Goal: Transaction & Acquisition: Register for event/course

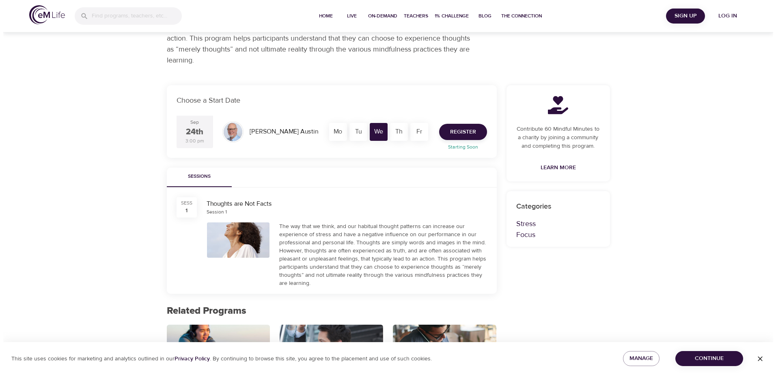
scroll to position [122, 0]
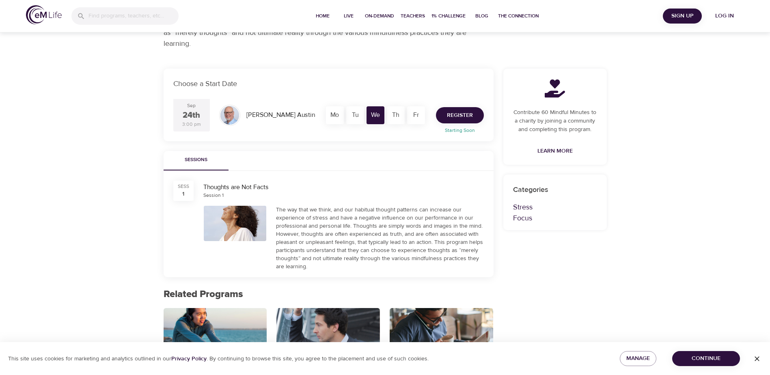
click at [461, 111] on span "Register" at bounding box center [460, 115] width 26 height 10
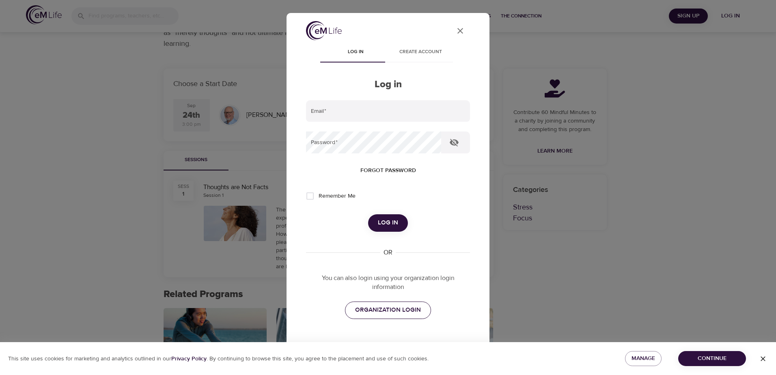
click at [369, 312] on span "ORGANIZATION LOGIN" at bounding box center [388, 310] width 66 height 11
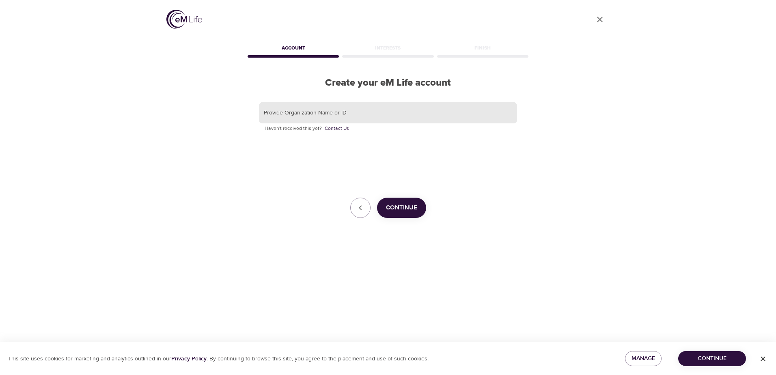
click at [345, 119] on input "text" at bounding box center [388, 113] width 258 height 22
click at [413, 208] on span "Continue" at bounding box center [401, 208] width 31 height 11
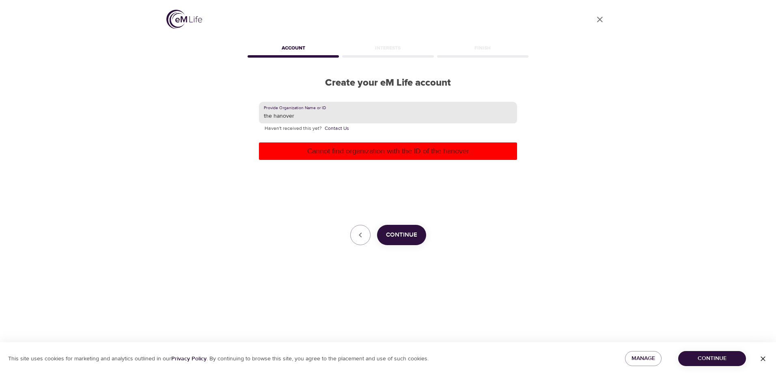
drag, startPoint x: 314, startPoint y: 115, endPoint x: 209, endPoint y: 115, distance: 105.5
click at [209, 115] on div "User Profile Account Interests Finish Create your eM Life account Provide Organ…" at bounding box center [388, 187] width 463 height 375
type input "The Hanover Insurance Group"
click at [407, 233] on span "Continue" at bounding box center [401, 235] width 31 height 11
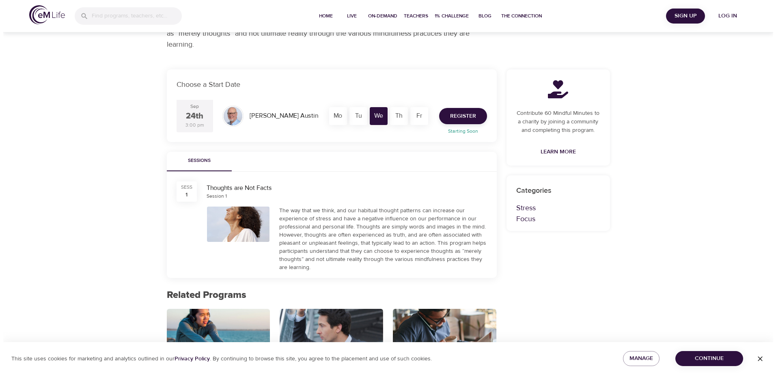
scroll to position [122, 0]
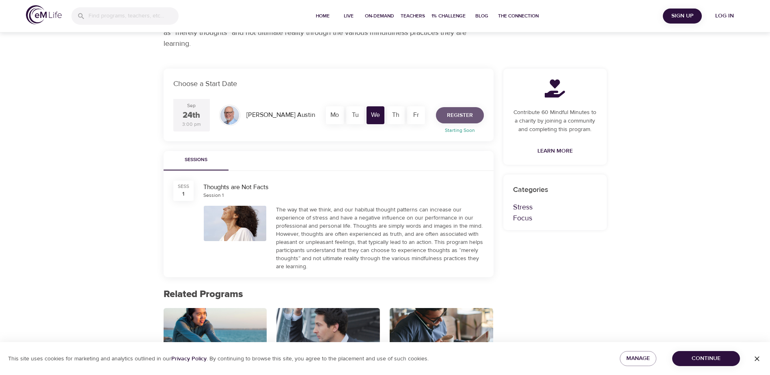
click at [463, 116] on span "Register" at bounding box center [460, 115] width 26 height 10
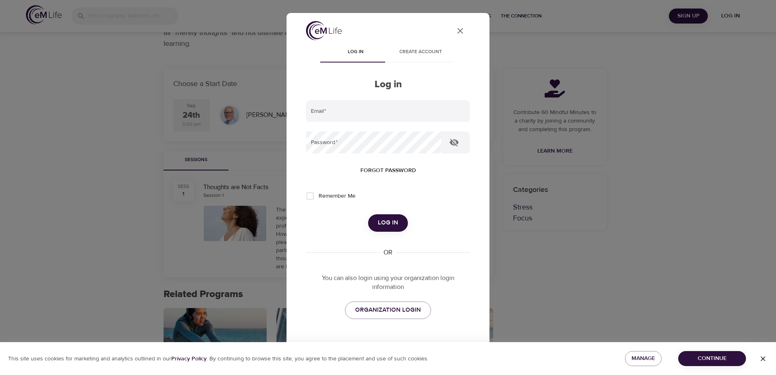
click at [423, 56] on span "Create account" at bounding box center [420, 52] width 55 height 9
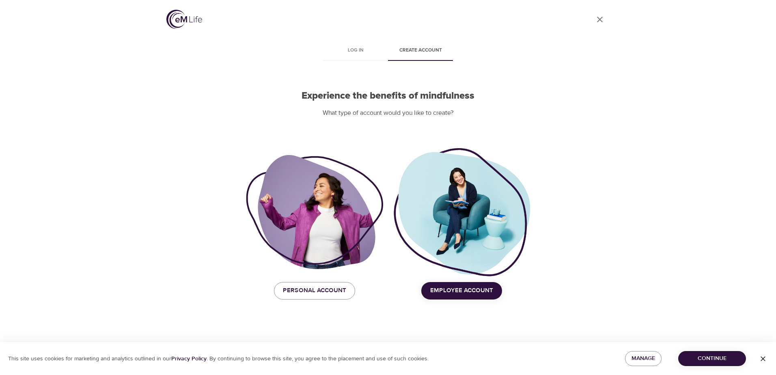
click at [479, 291] on span "Employee Account" at bounding box center [461, 290] width 63 height 11
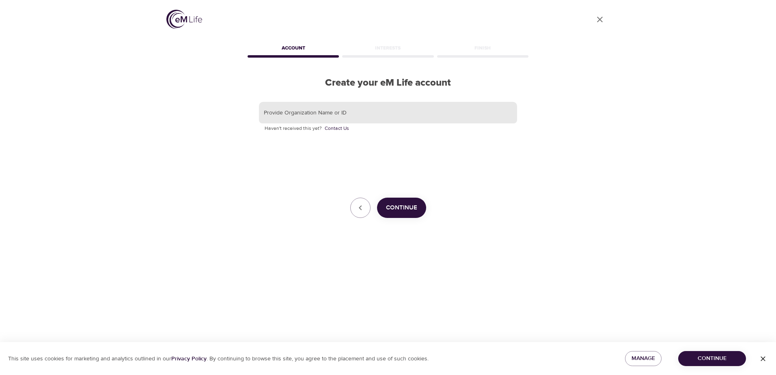
click at [328, 114] on input "text" at bounding box center [388, 113] width 258 height 22
click at [337, 112] on input "text" at bounding box center [388, 113] width 258 height 22
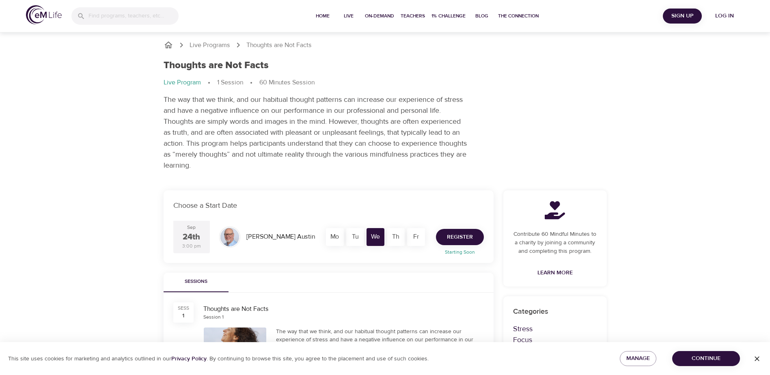
click at [464, 235] on span "Register" at bounding box center [460, 237] width 26 height 10
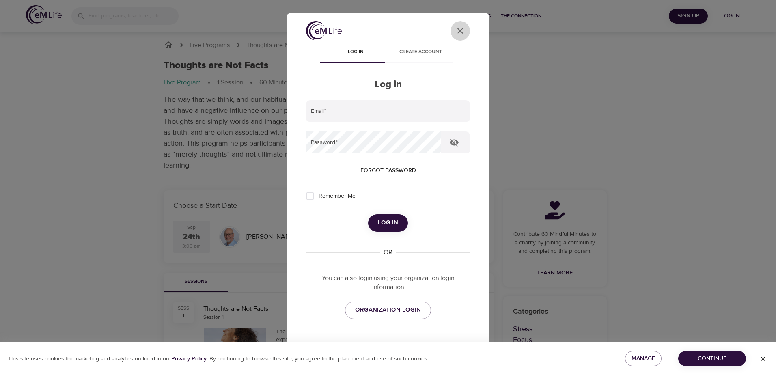
click at [456, 34] on icon "User Profile" at bounding box center [460, 31] width 10 height 10
